Goal: Transaction & Acquisition: Purchase product/service

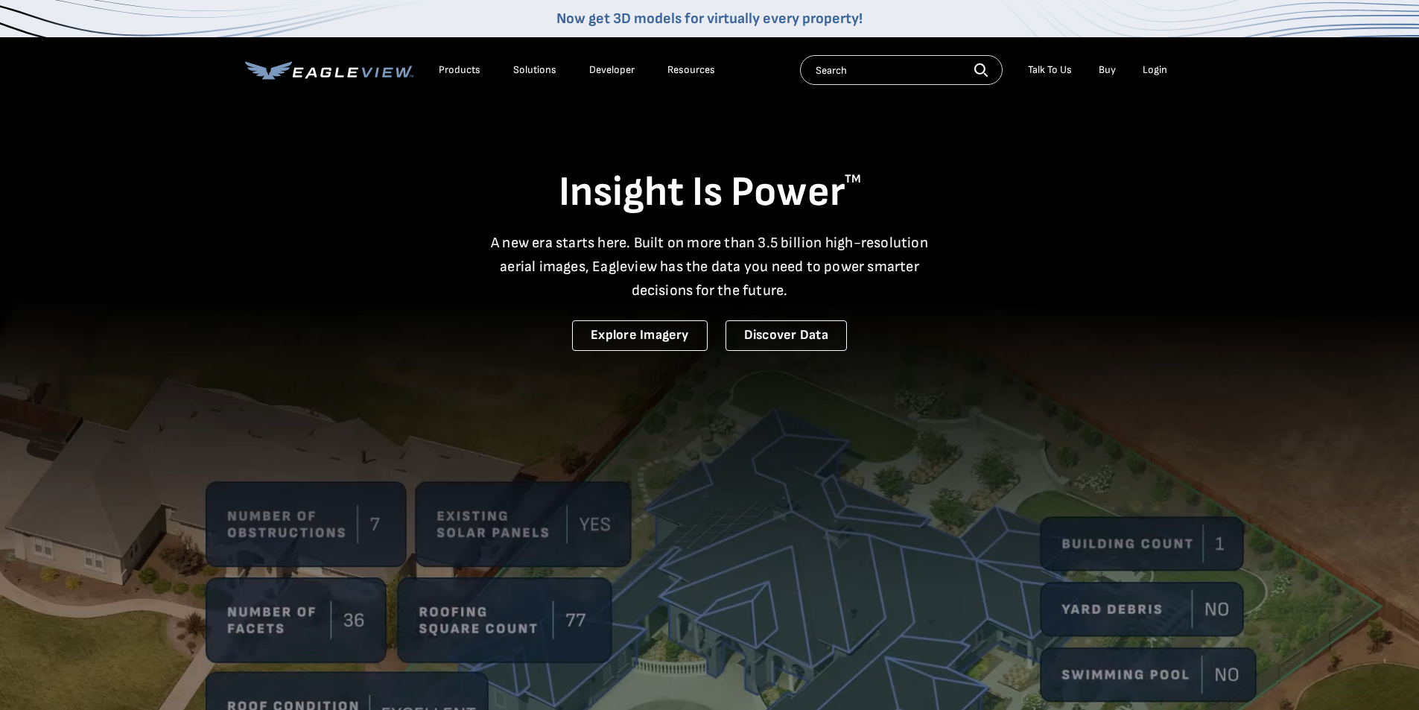
click at [1153, 71] on div "Login" at bounding box center [1154, 69] width 25 height 13
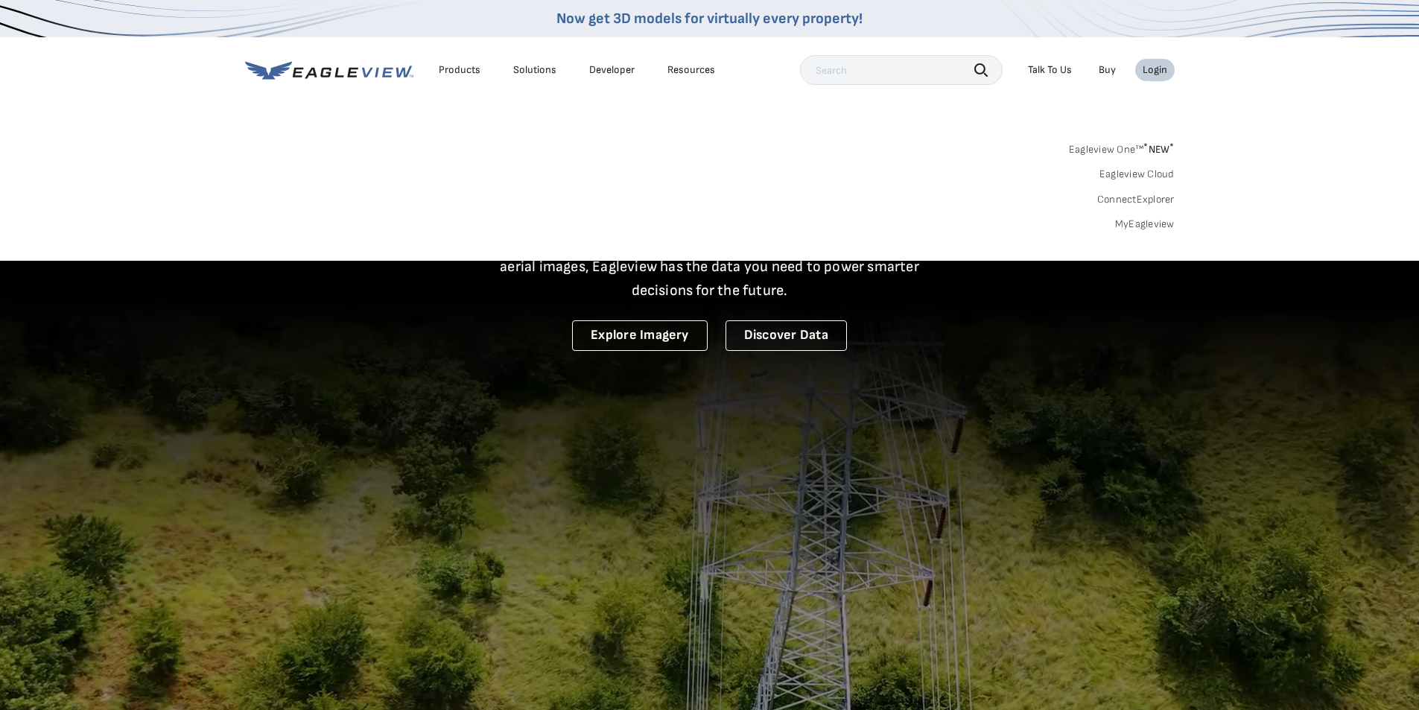
click at [1100, 148] on link "Eagleview One™ * NEW *" at bounding box center [1122, 147] width 106 height 17
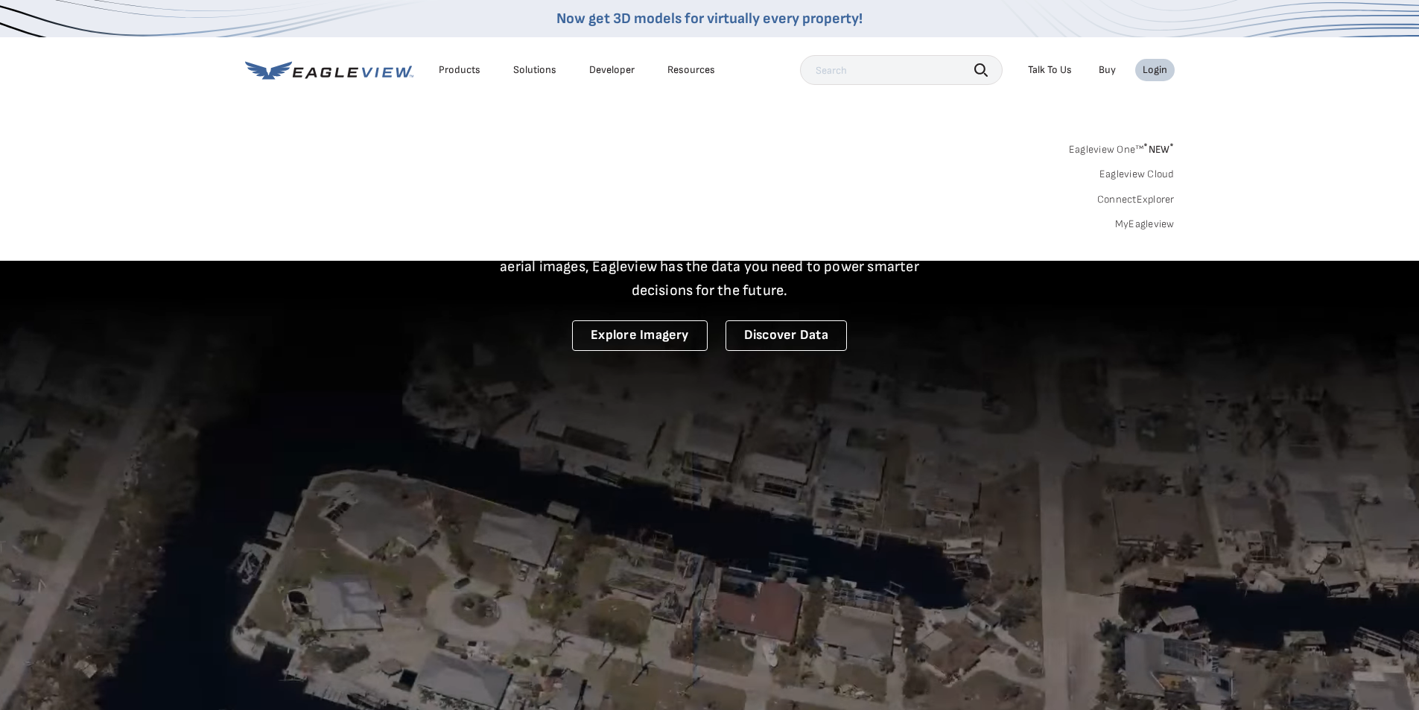
click at [1148, 153] on span "* NEW *" at bounding box center [1158, 149] width 31 height 13
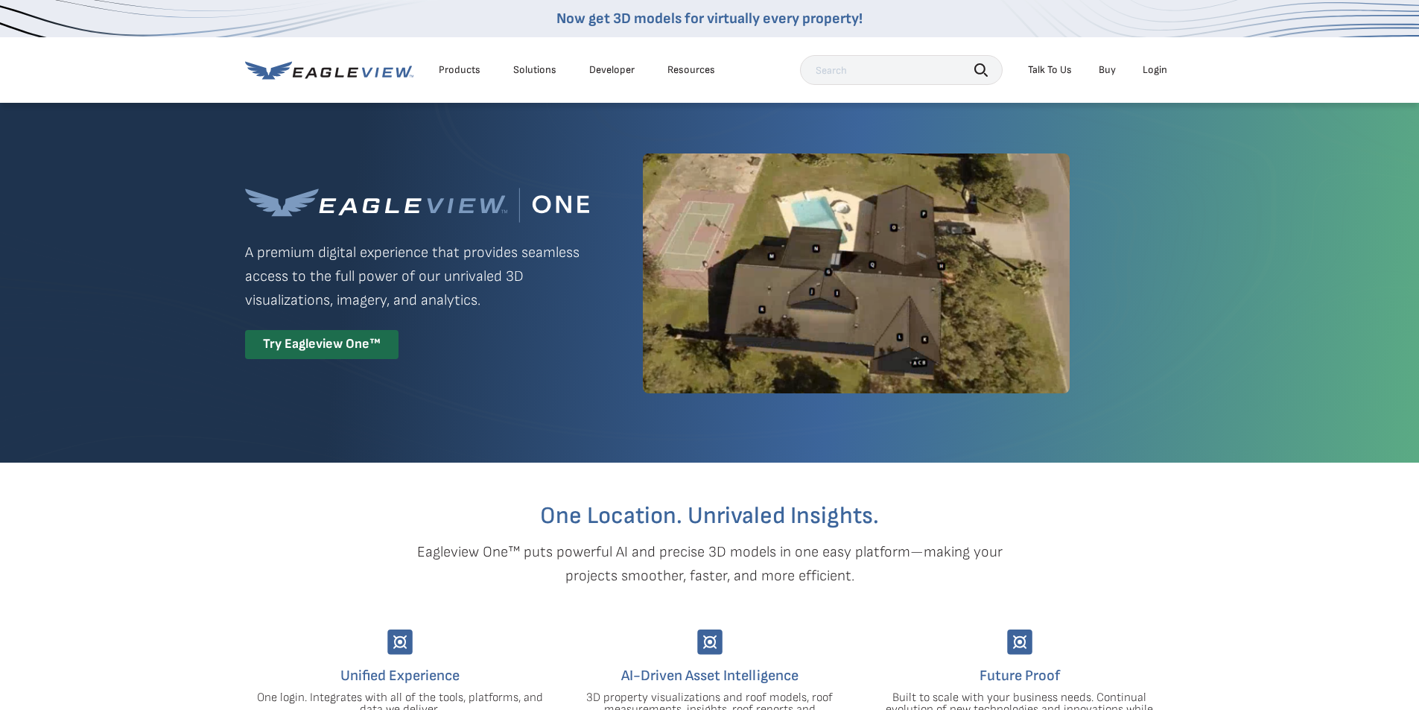
click at [1148, 66] on div "Login" at bounding box center [1154, 69] width 25 height 13
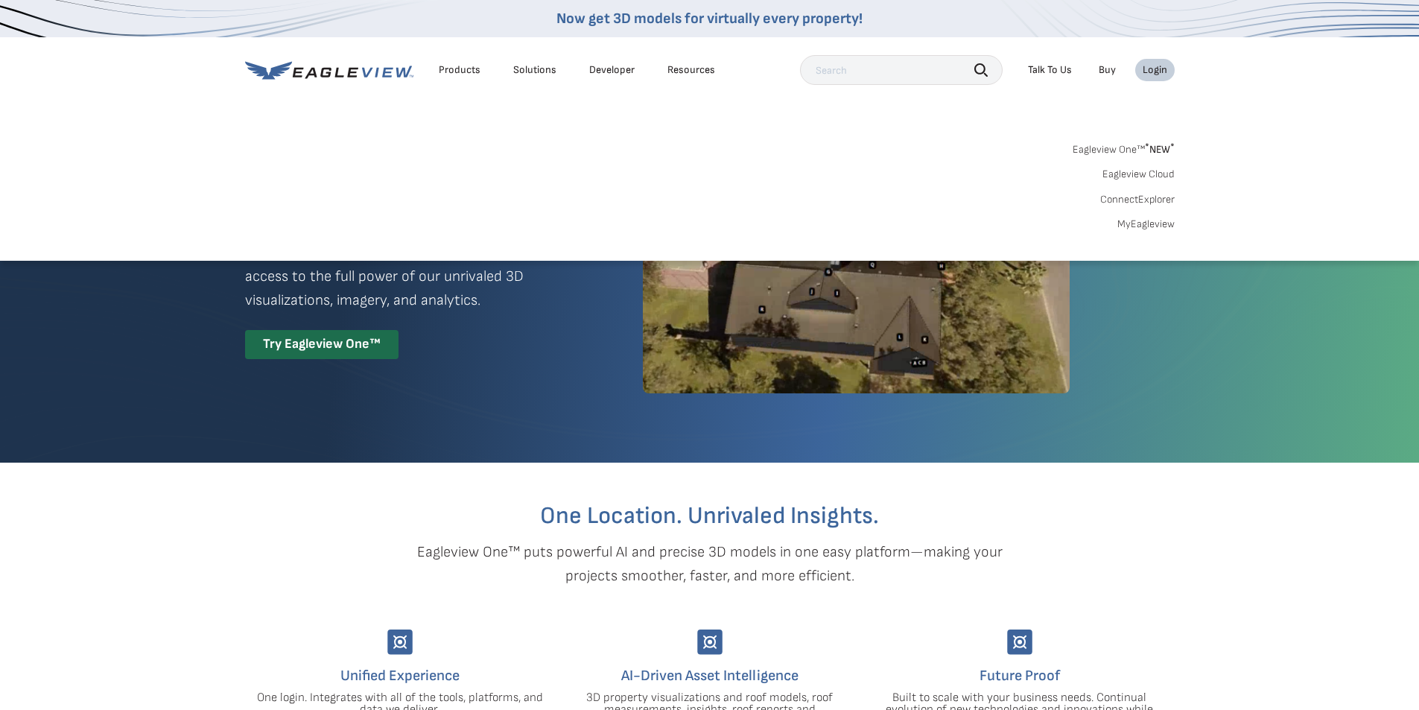
click at [1157, 67] on div "Login" at bounding box center [1154, 69] width 25 height 13
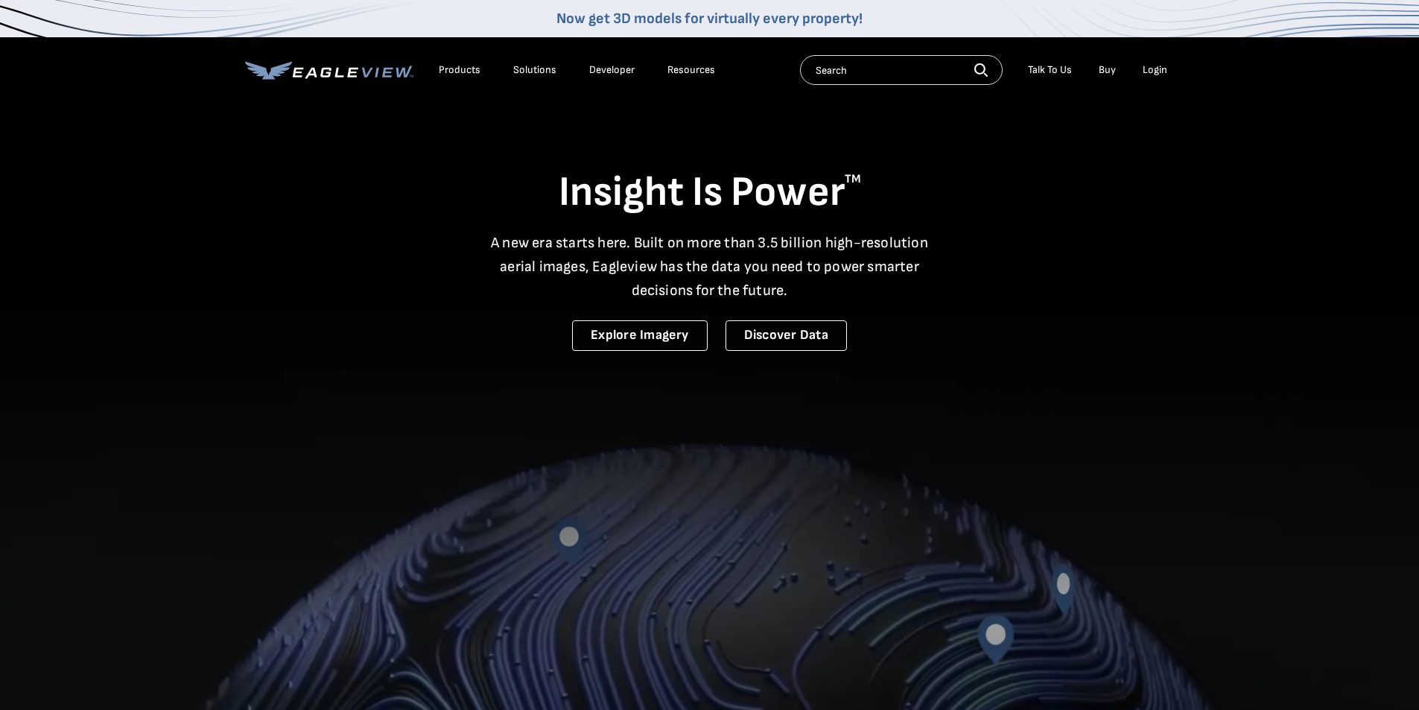
click at [1155, 70] on div "Login" at bounding box center [1154, 69] width 25 height 13
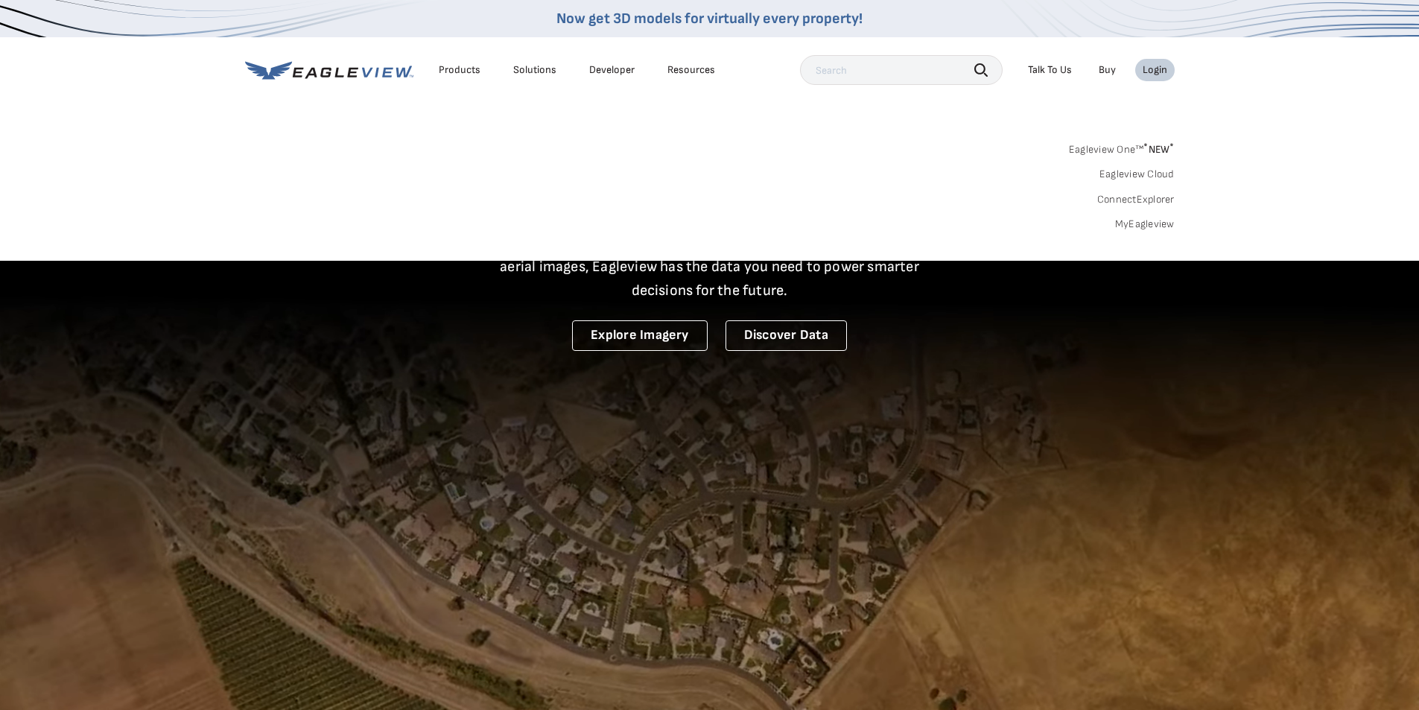
click at [1153, 66] on div "Login" at bounding box center [1154, 69] width 25 height 13
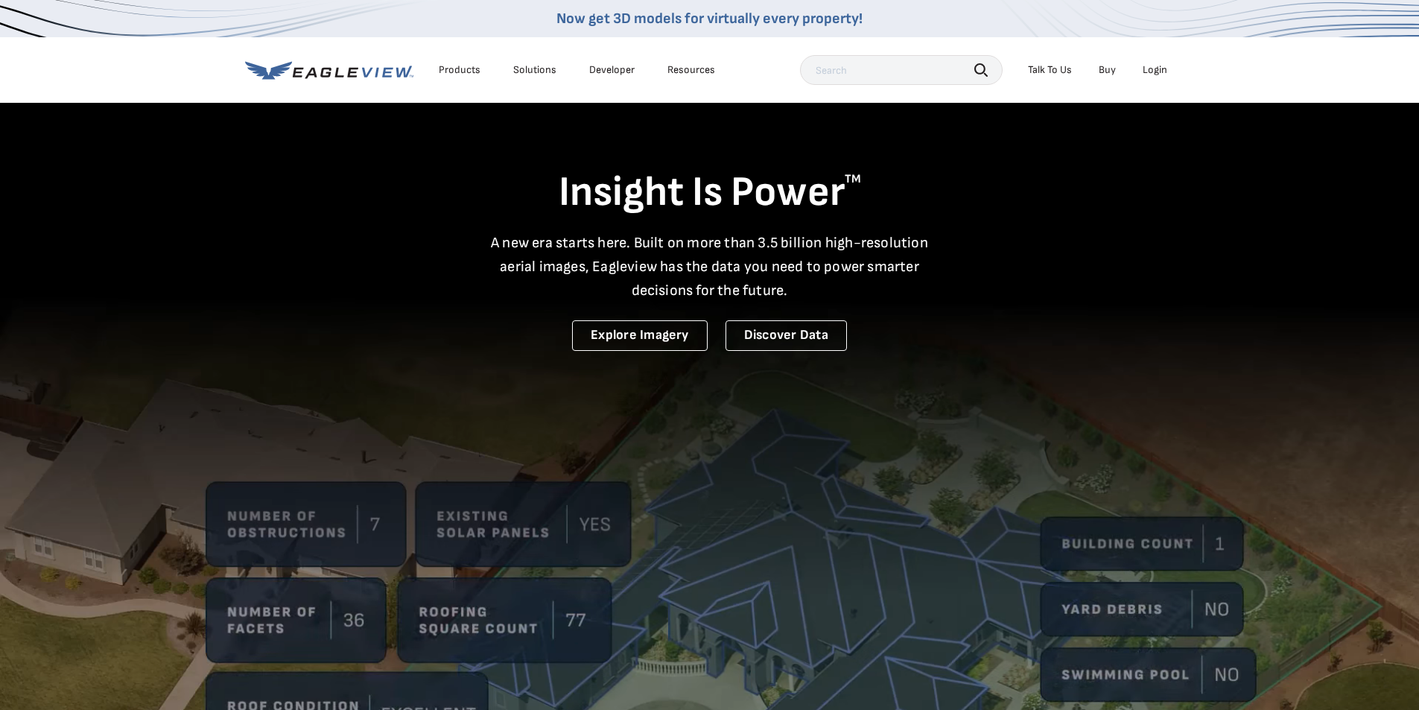
click at [1153, 66] on div "Login" at bounding box center [1154, 69] width 25 height 13
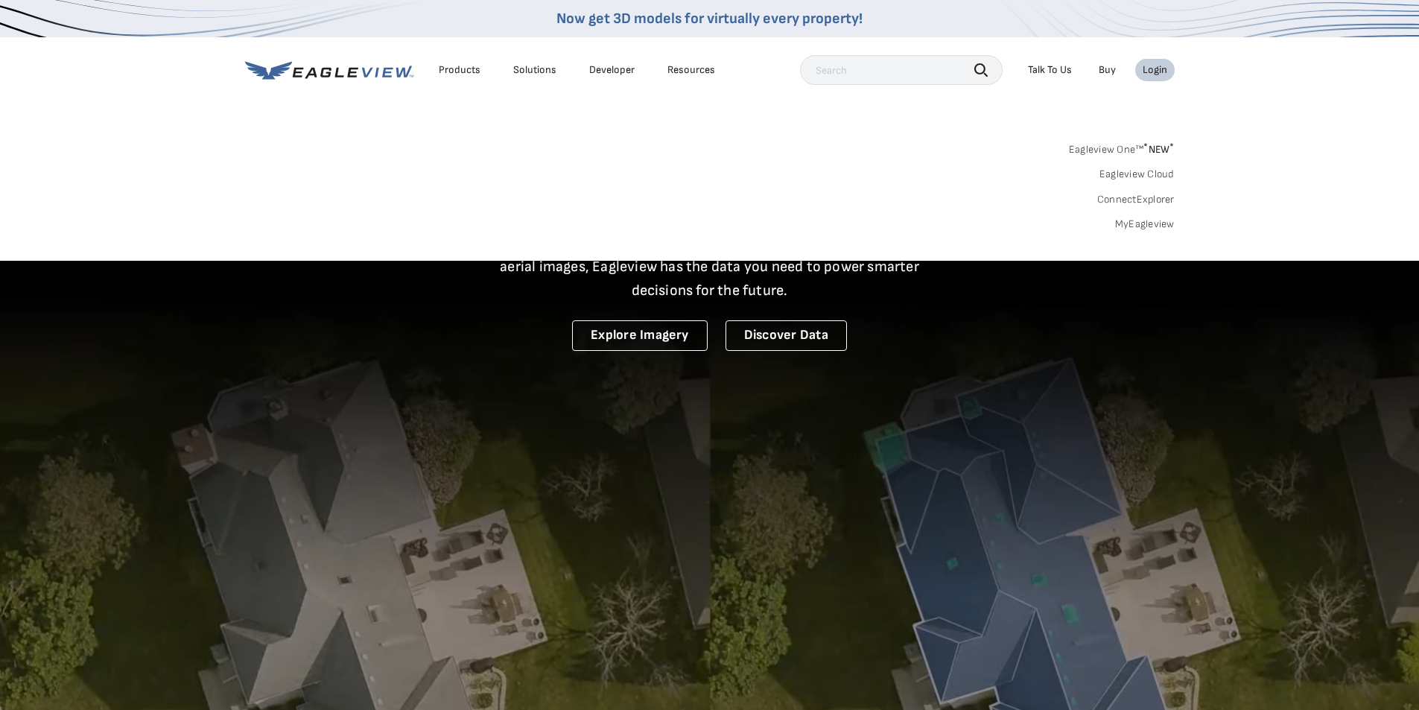
click at [1162, 225] on link "MyEagleview" at bounding box center [1145, 223] width 60 height 13
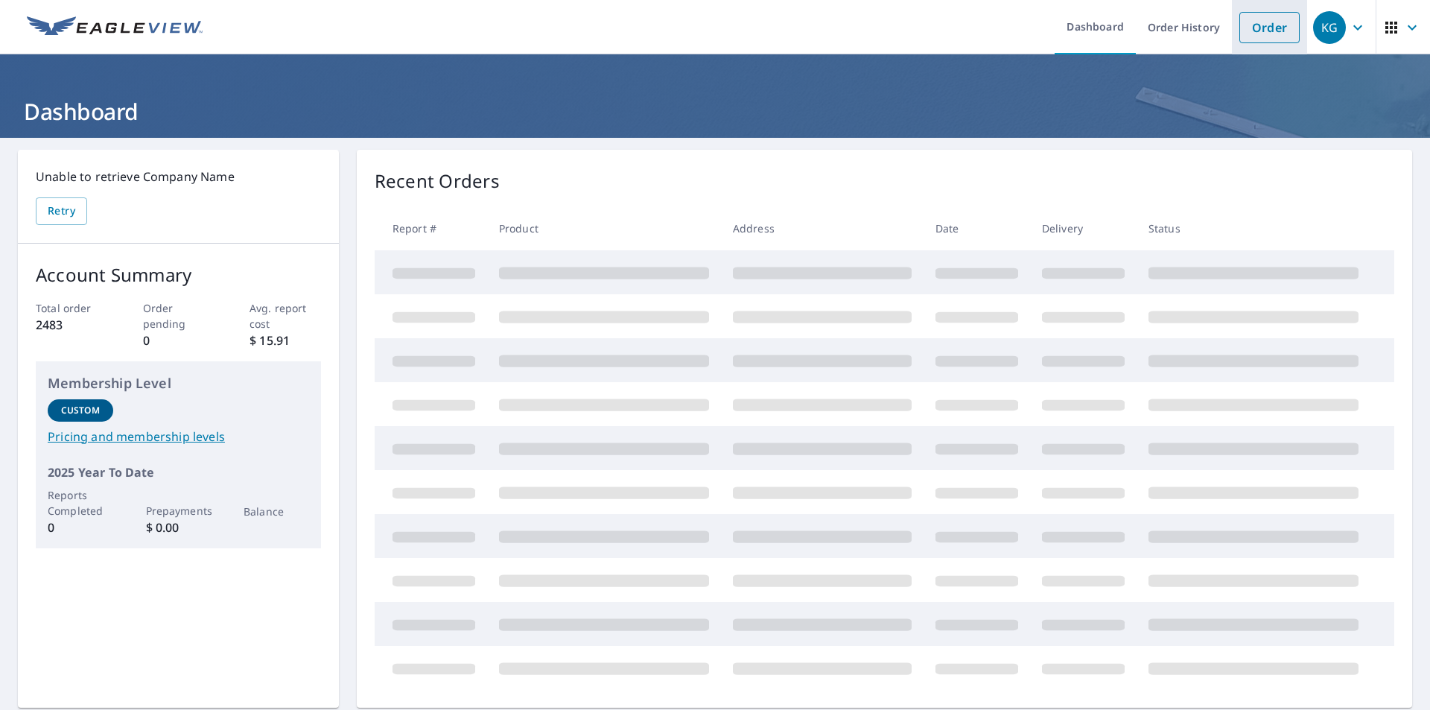
click at [1262, 21] on link "Order" at bounding box center [1269, 27] width 60 height 31
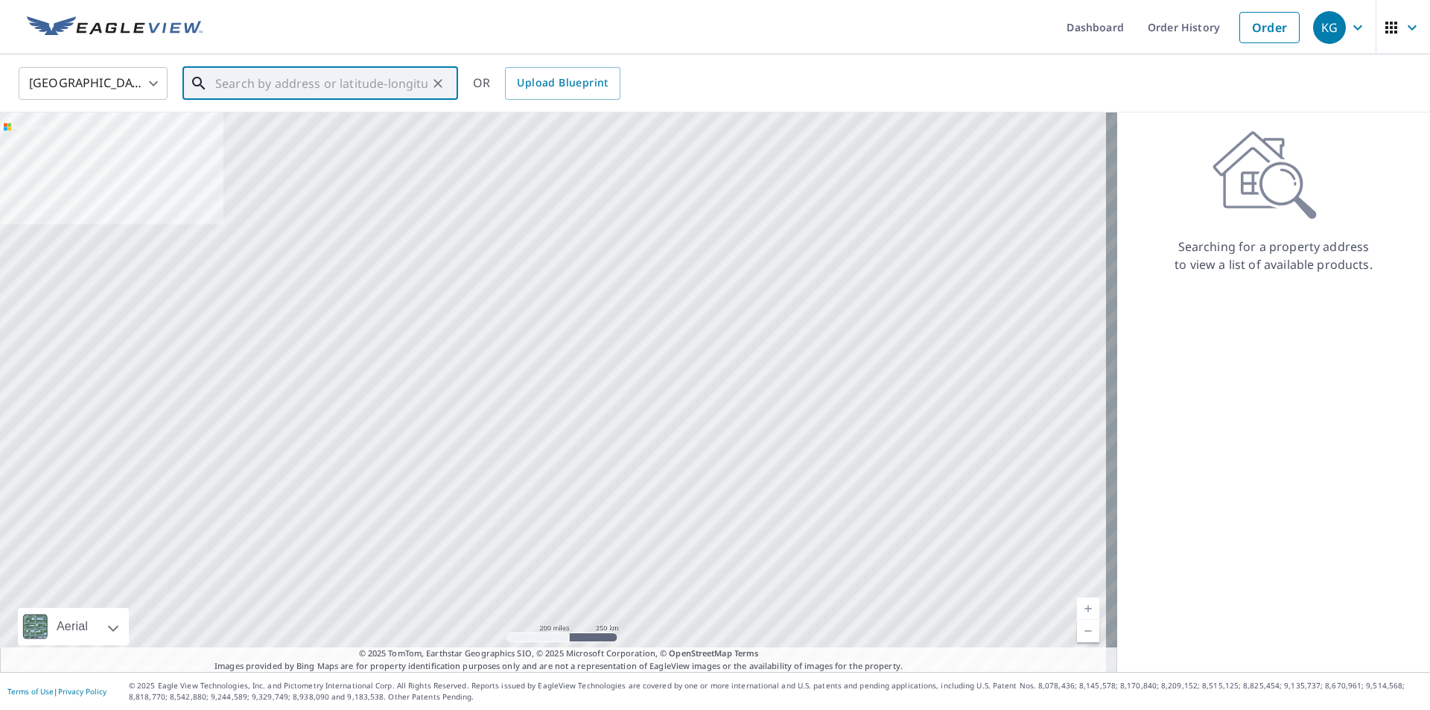
click at [386, 86] on input "text" at bounding box center [321, 84] width 212 height 42
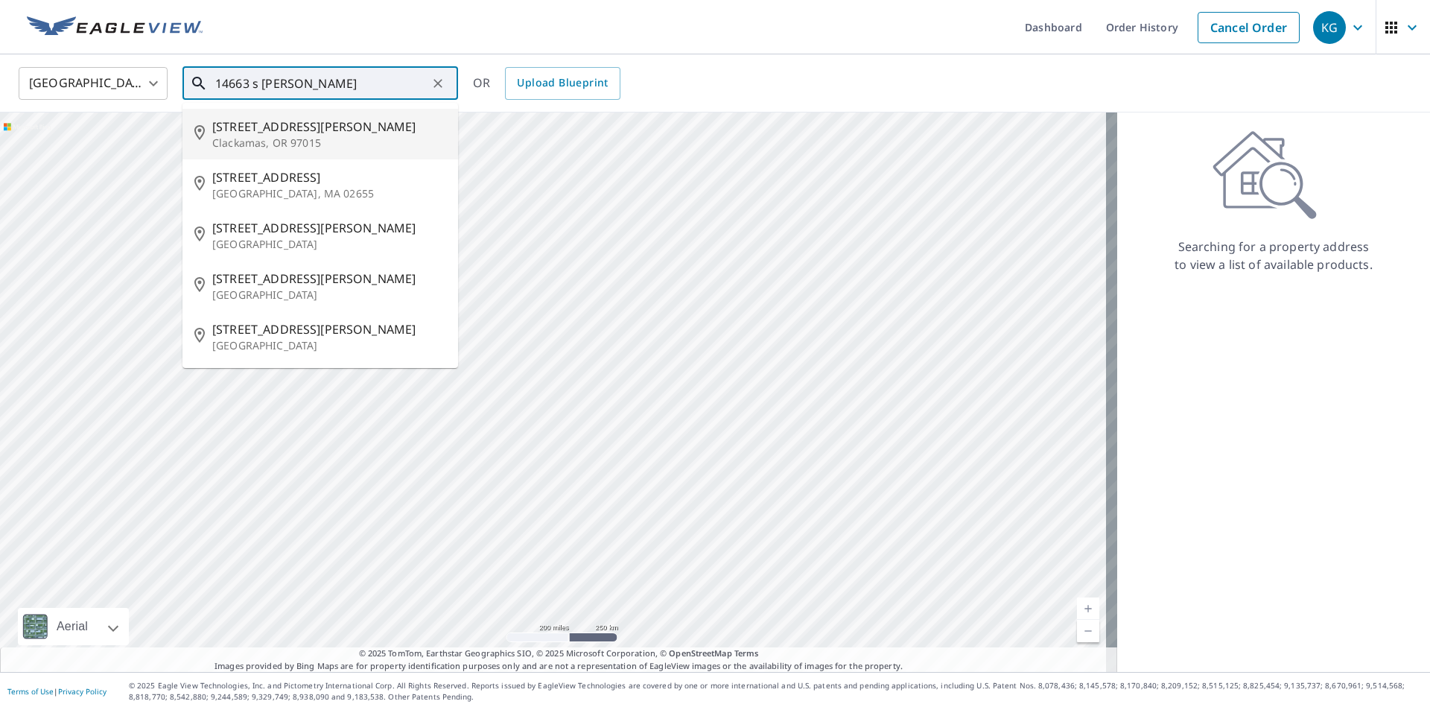
click at [305, 129] on span "14663 s SE Alison Ct" at bounding box center [329, 127] width 234 height 18
type input "14663 s SE Alison Ct Clackamas, OR 97015"
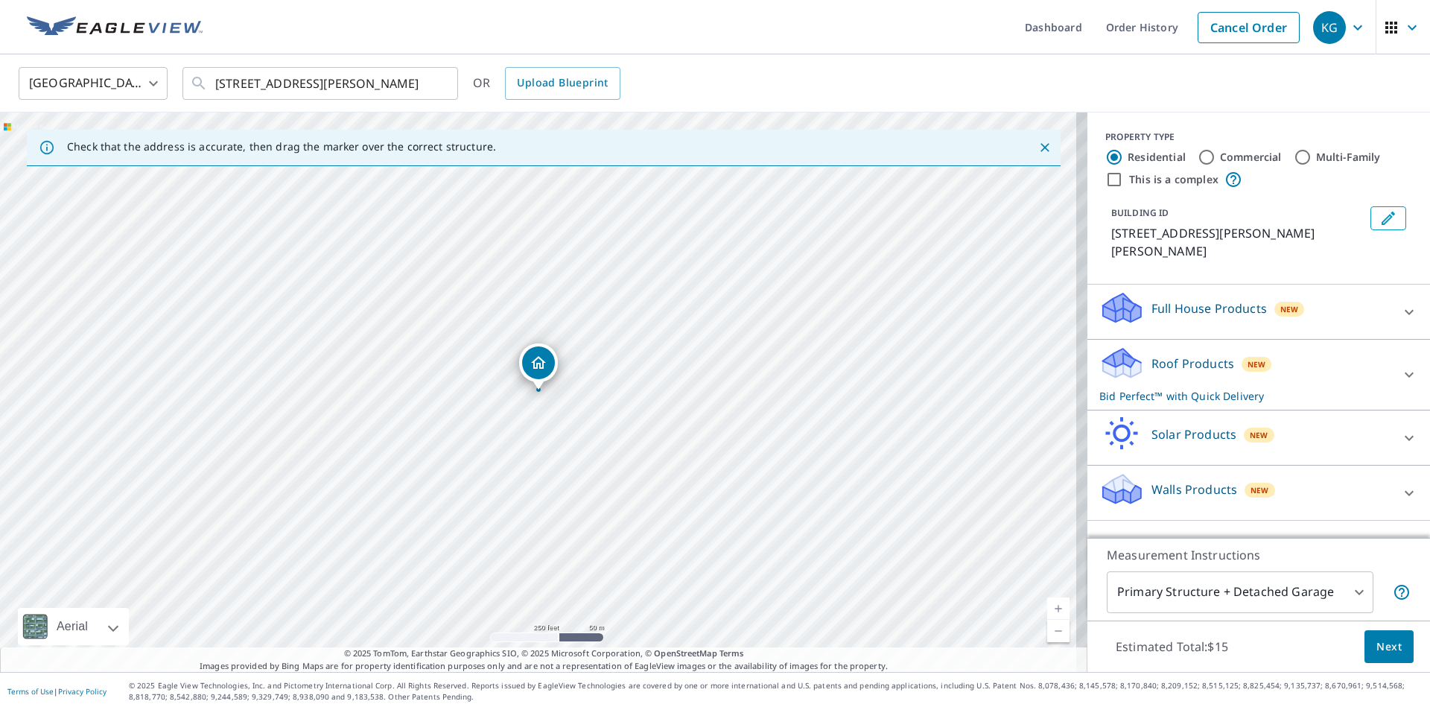
click at [1383, 641] on span "Next" at bounding box center [1388, 646] width 25 height 19
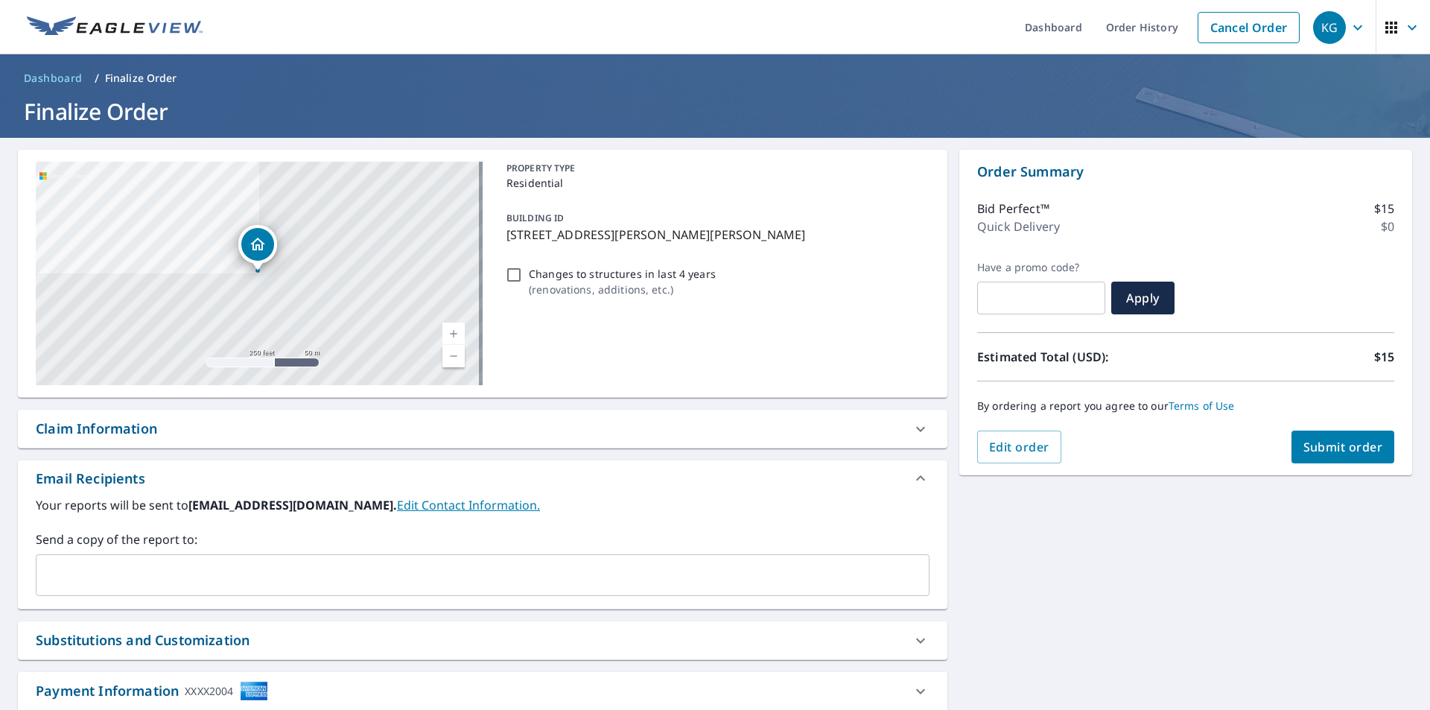
click at [1341, 445] on span "Submit order" at bounding box center [1343, 447] width 80 height 16
checkbox input "true"
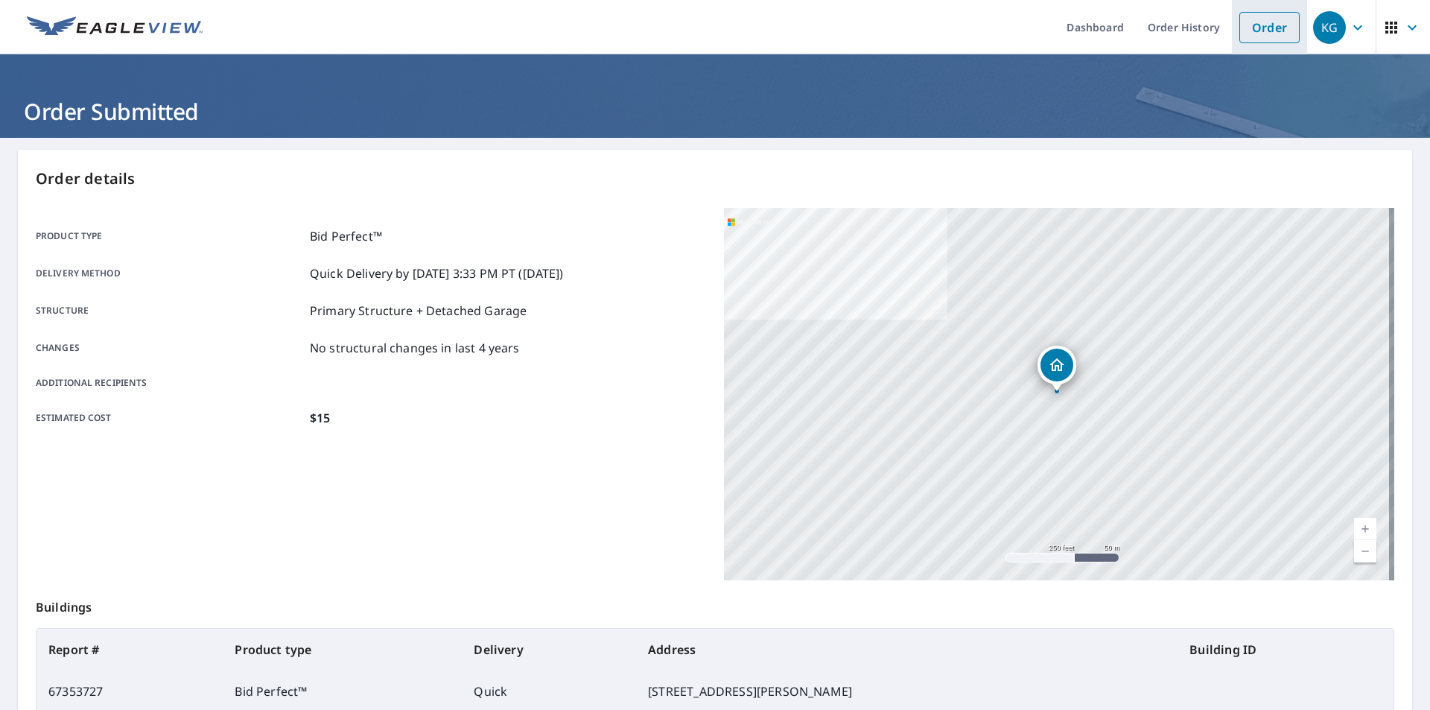
click at [1256, 22] on link "Order" at bounding box center [1269, 27] width 60 height 31
